Goal: Navigation & Orientation: Find specific page/section

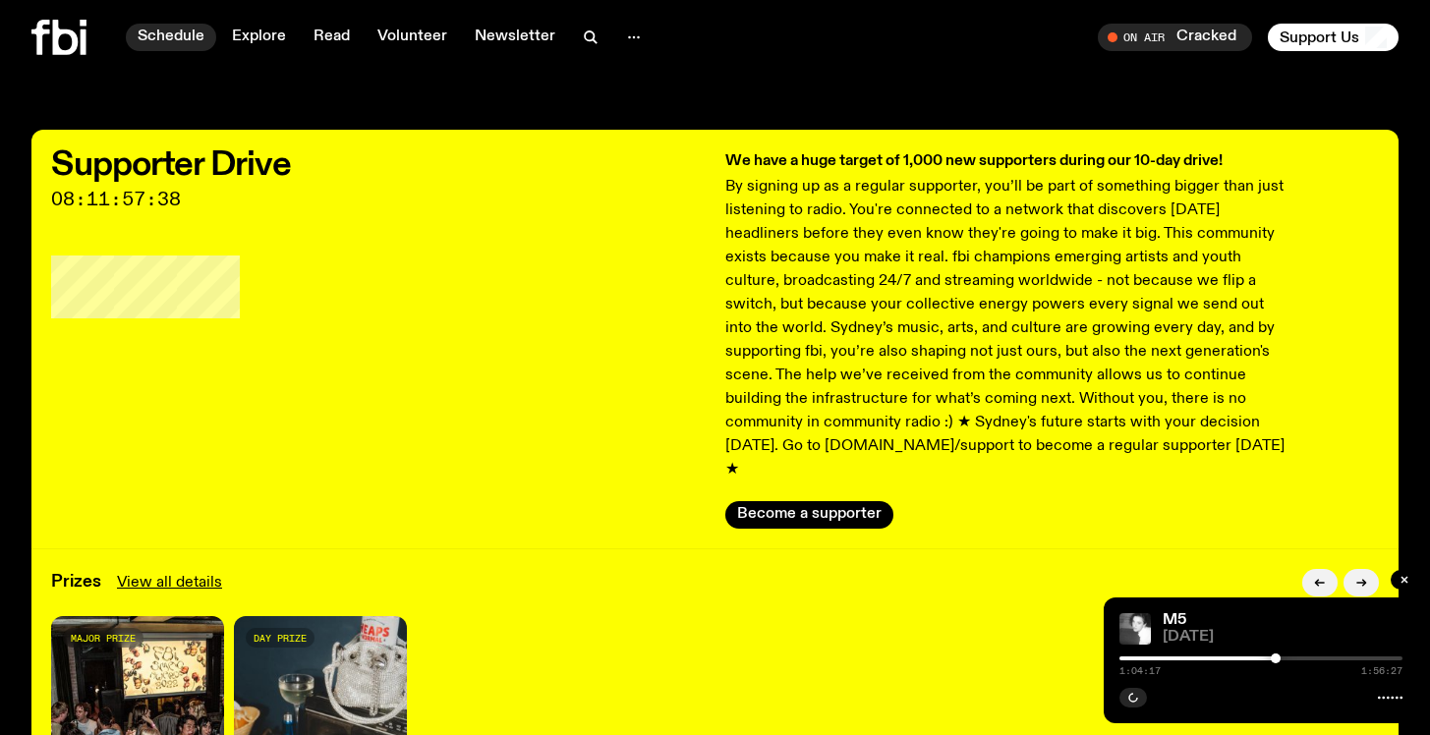
click at [177, 45] on link "Schedule" at bounding box center [171, 38] width 90 height 28
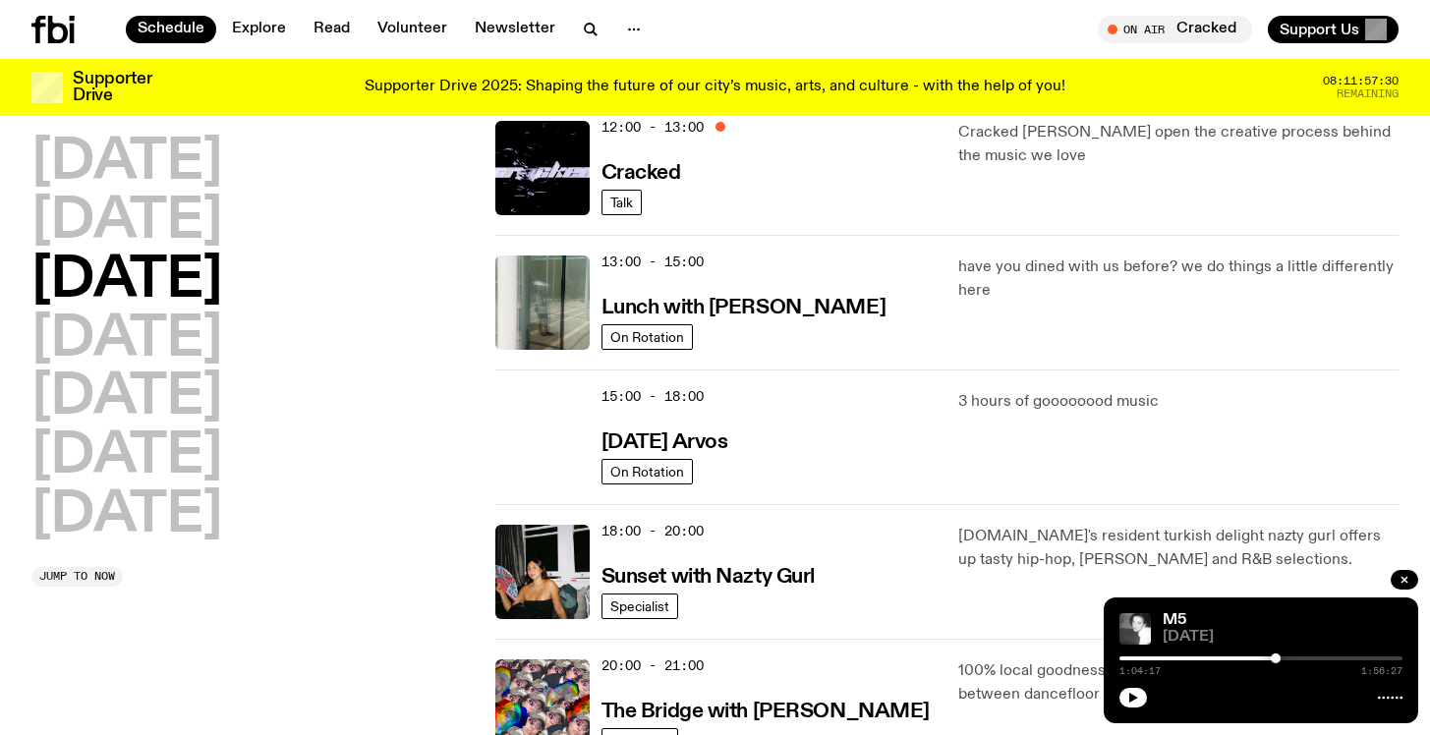
scroll to position [394, 0]
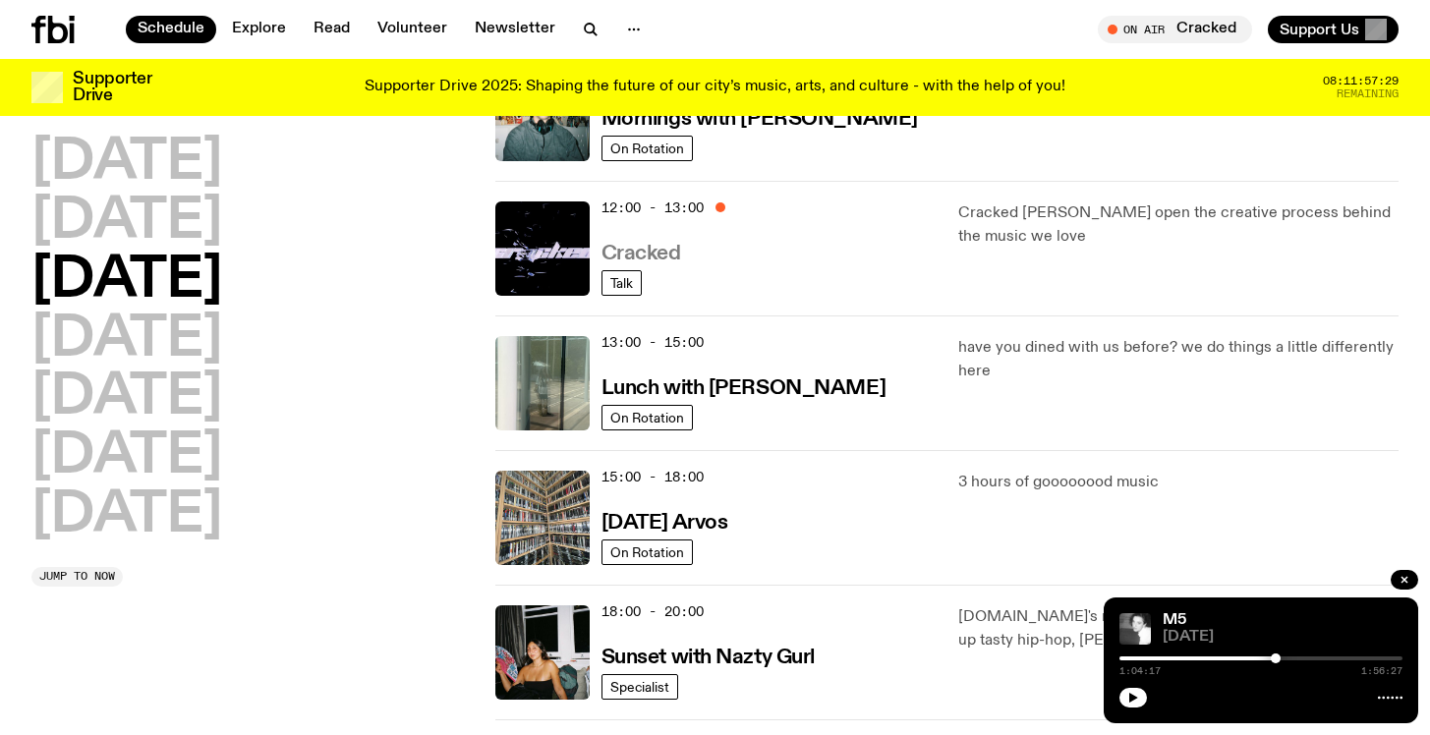
click at [639, 244] on h3 "Cracked" at bounding box center [641, 254] width 80 height 21
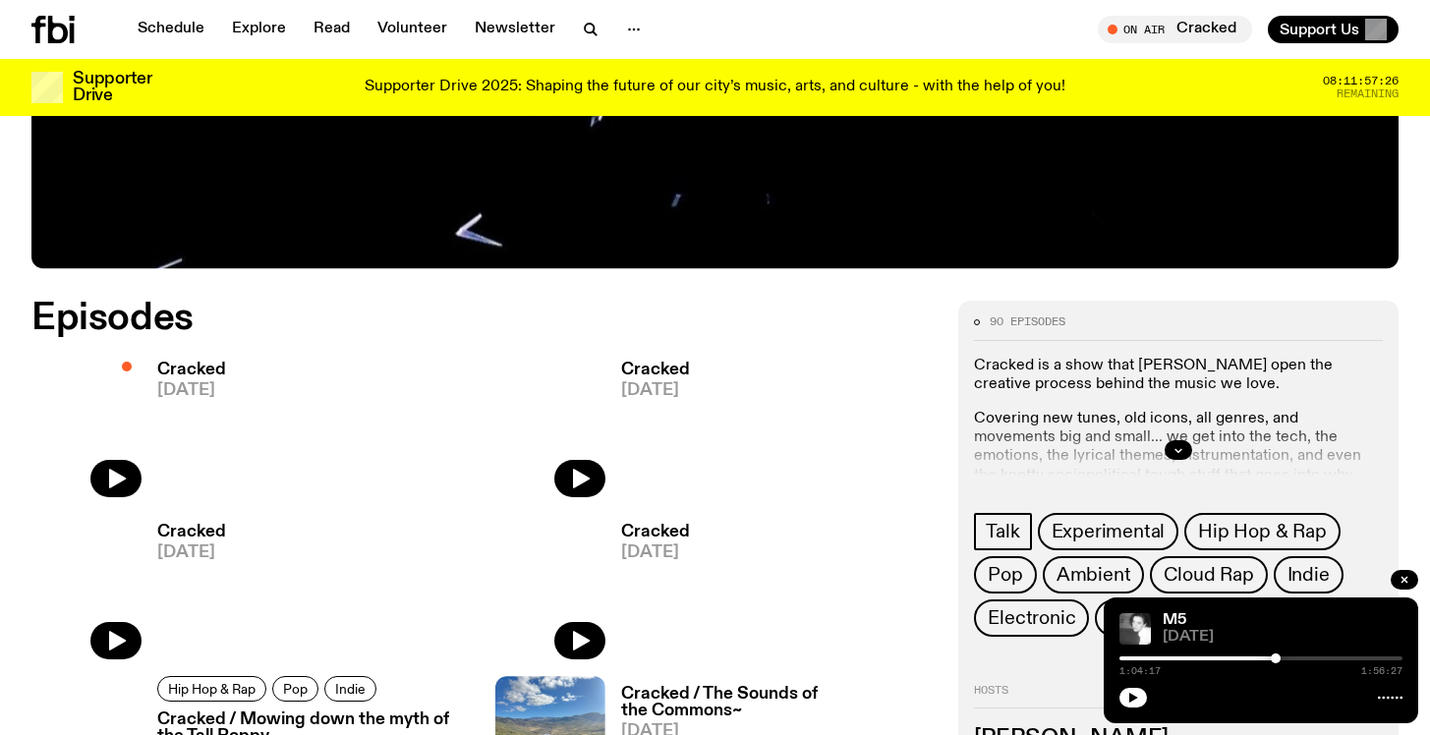
scroll to position [852, 0]
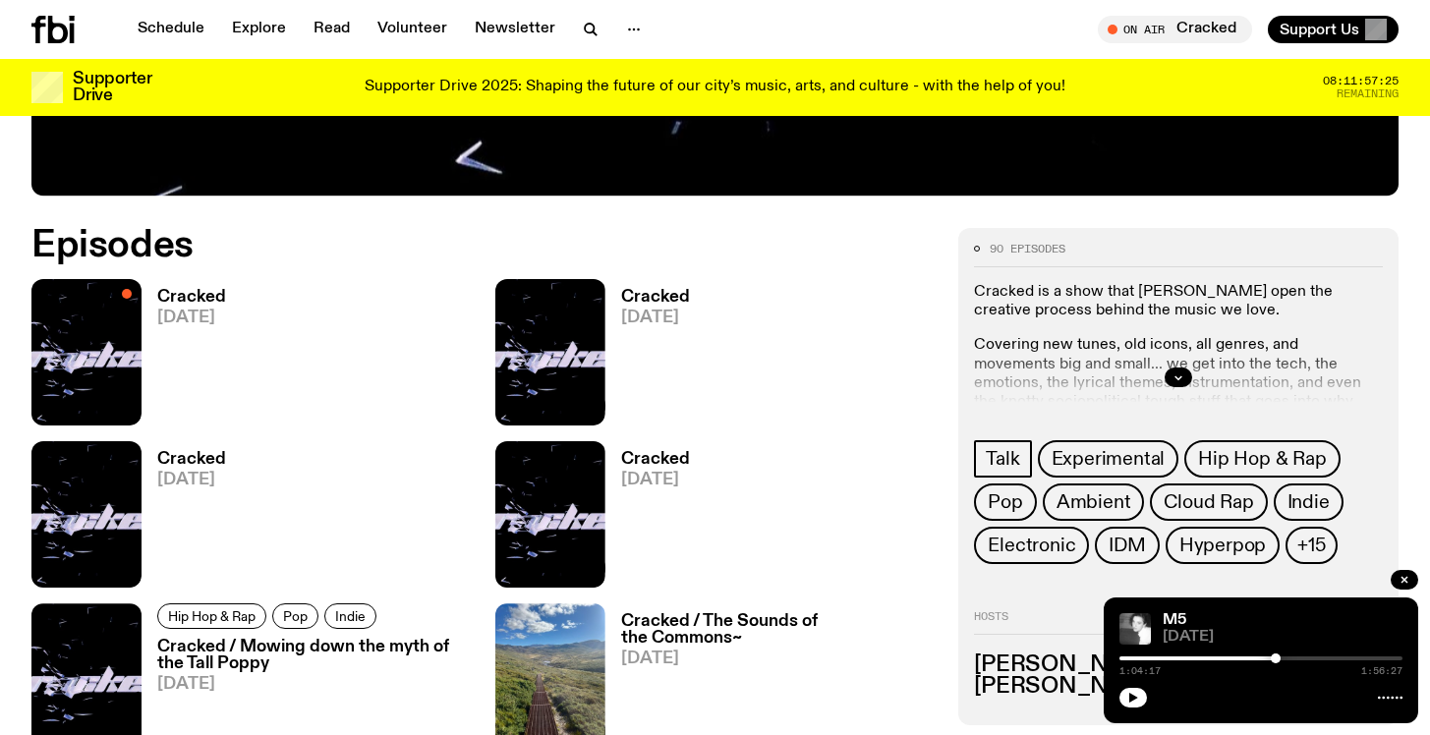
click at [215, 291] on h3 "Cracked" at bounding box center [191, 297] width 69 height 17
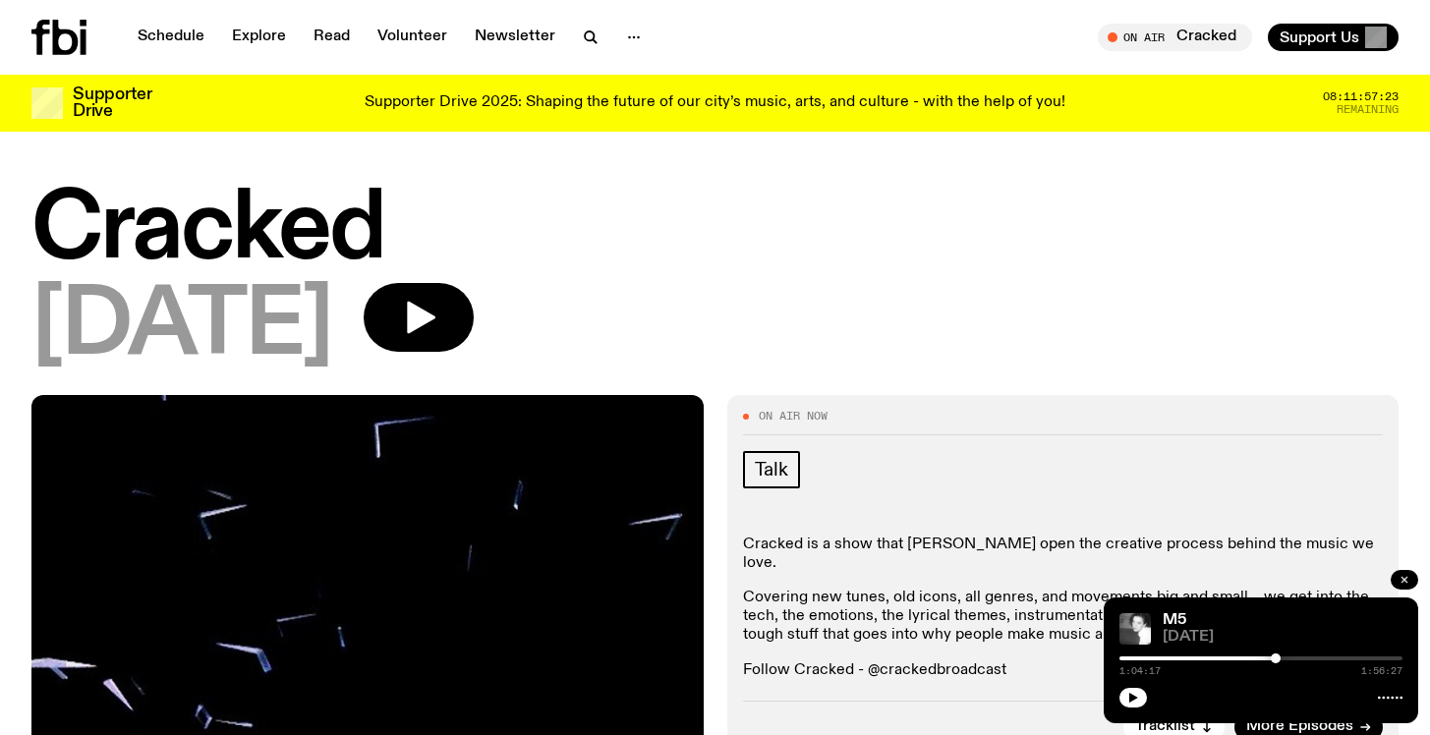
click at [1400, 581] on icon "button" at bounding box center [1405, 580] width 12 height 12
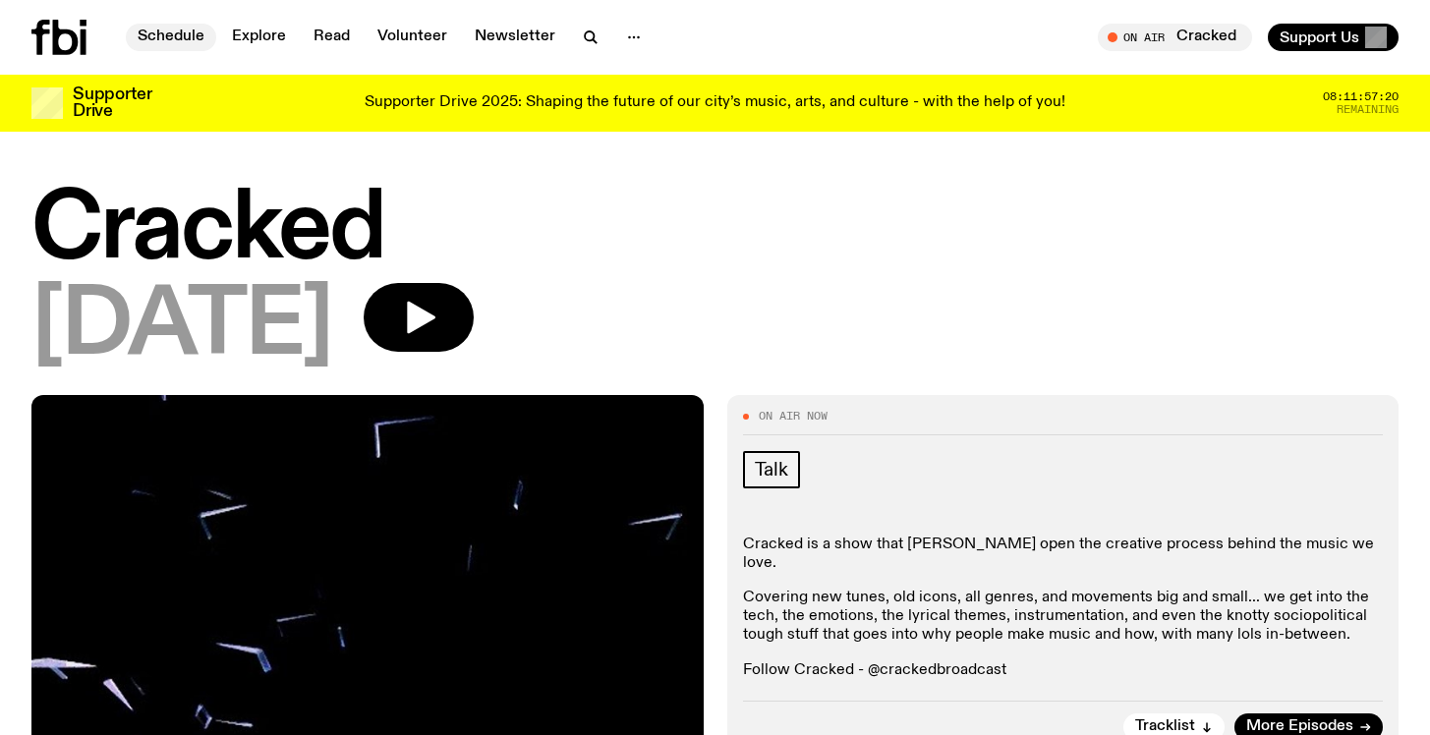
click at [156, 29] on link "Schedule" at bounding box center [171, 38] width 90 height 28
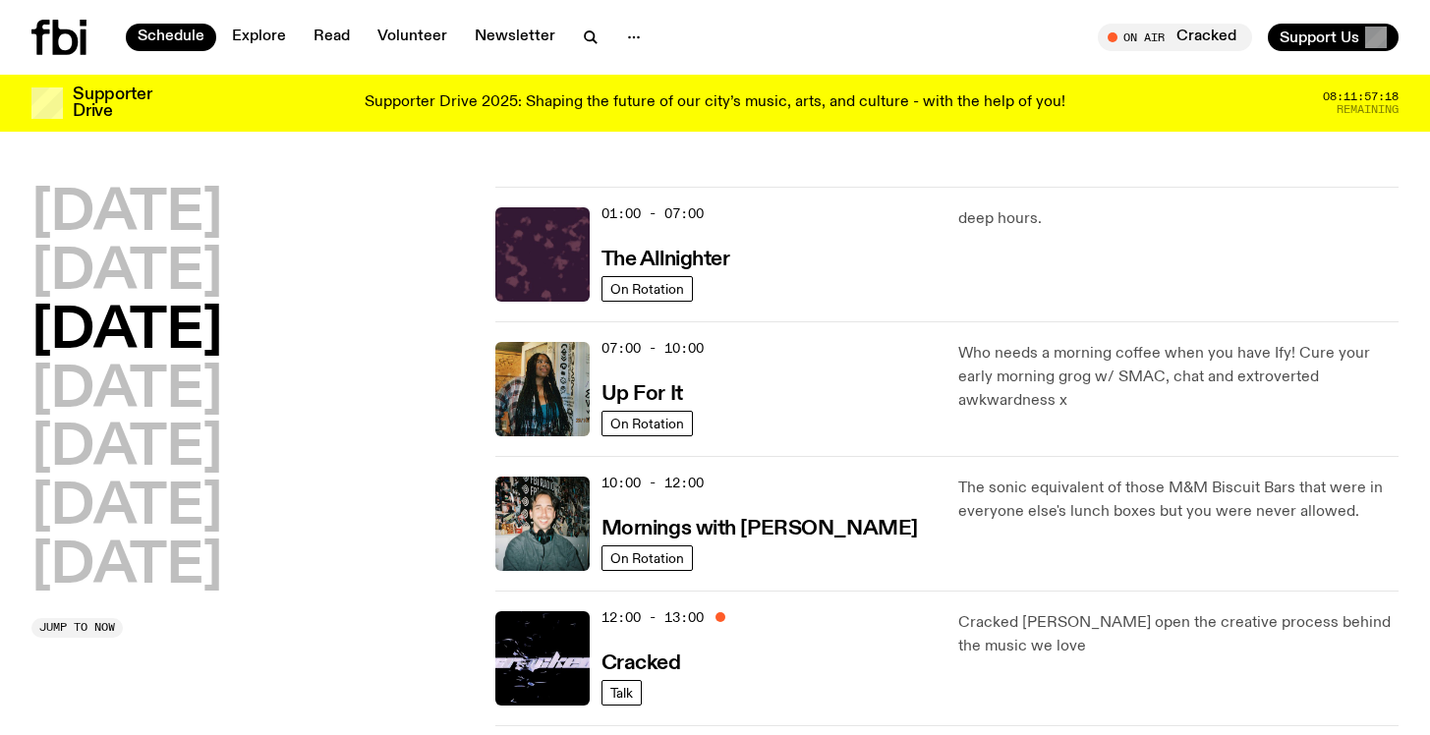
click at [45, 39] on icon at bounding box center [58, 37] width 55 height 35
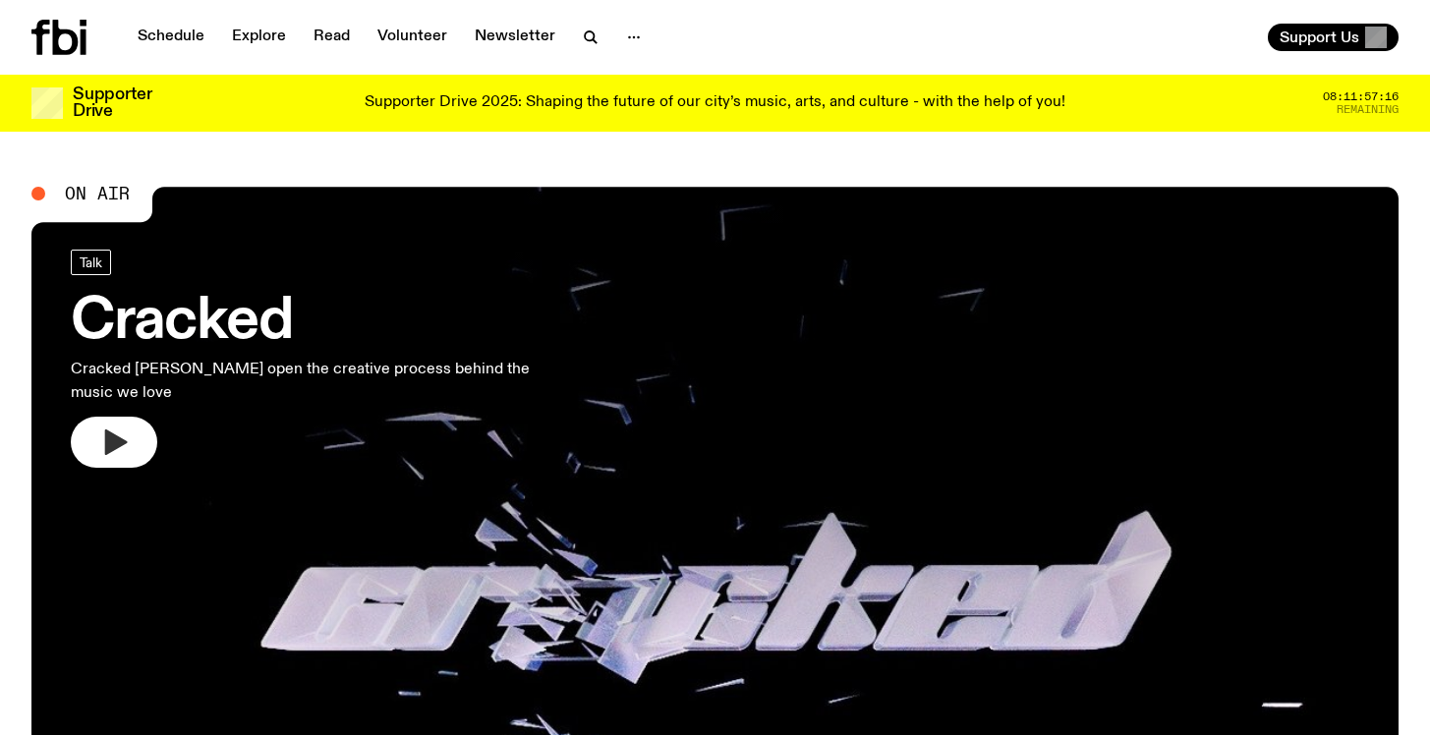
click at [111, 429] on icon "button" at bounding box center [116, 442] width 23 height 26
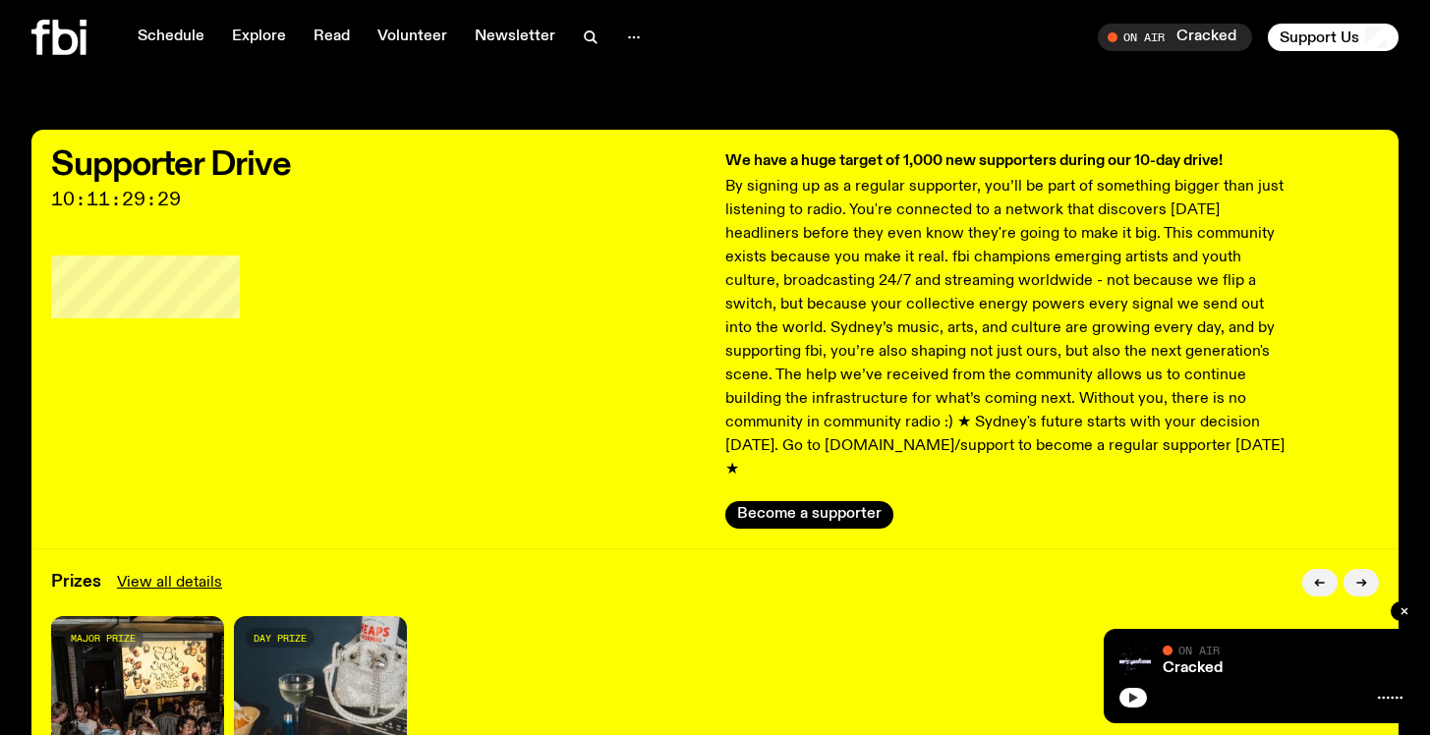
click at [1136, 703] on button "button" at bounding box center [1133, 698] width 28 height 20
